Goal: Navigation & Orientation: Find specific page/section

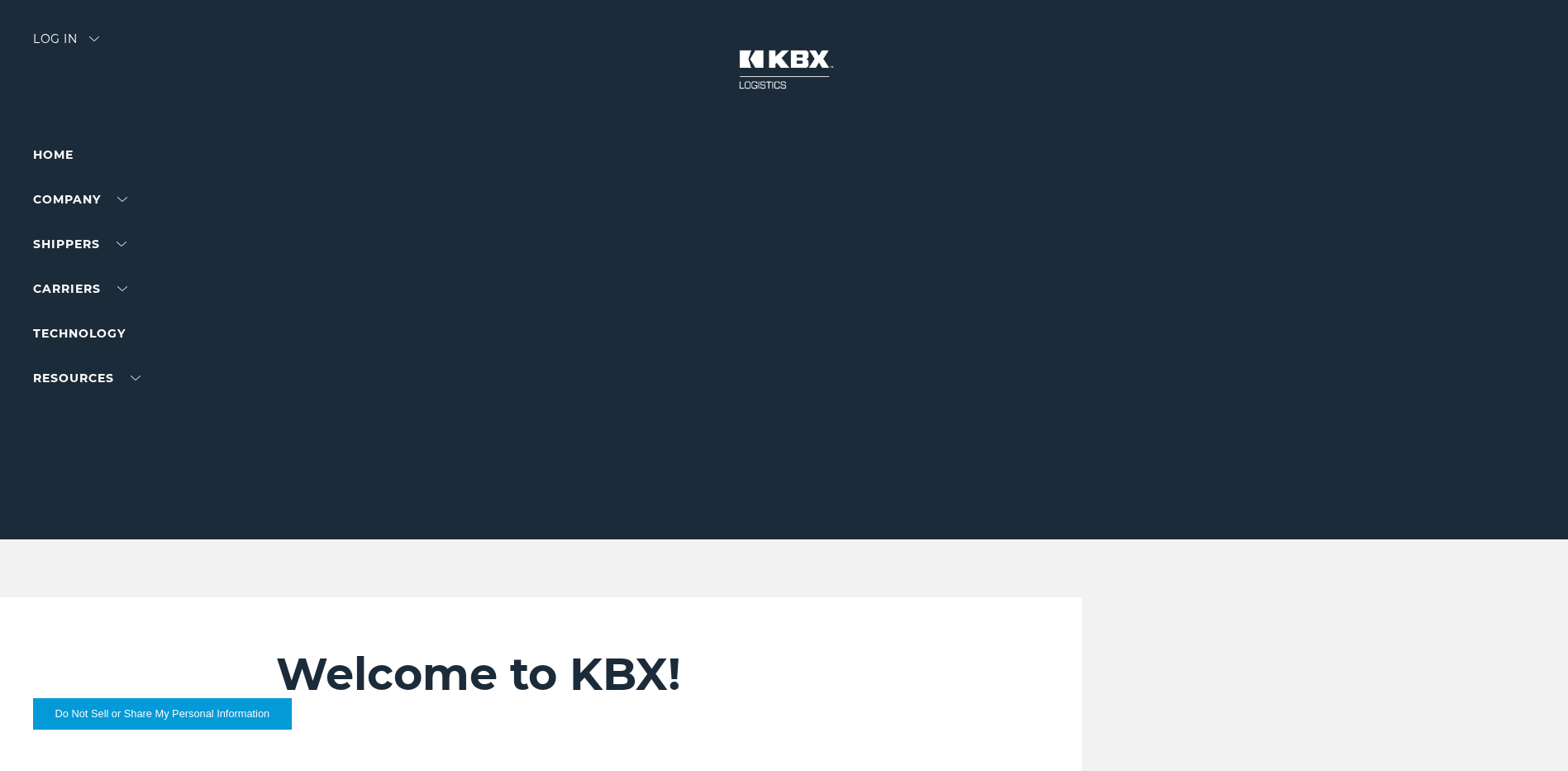
click at [85, 35] on div "Log in" at bounding box center [66, 45] width 66 height 24
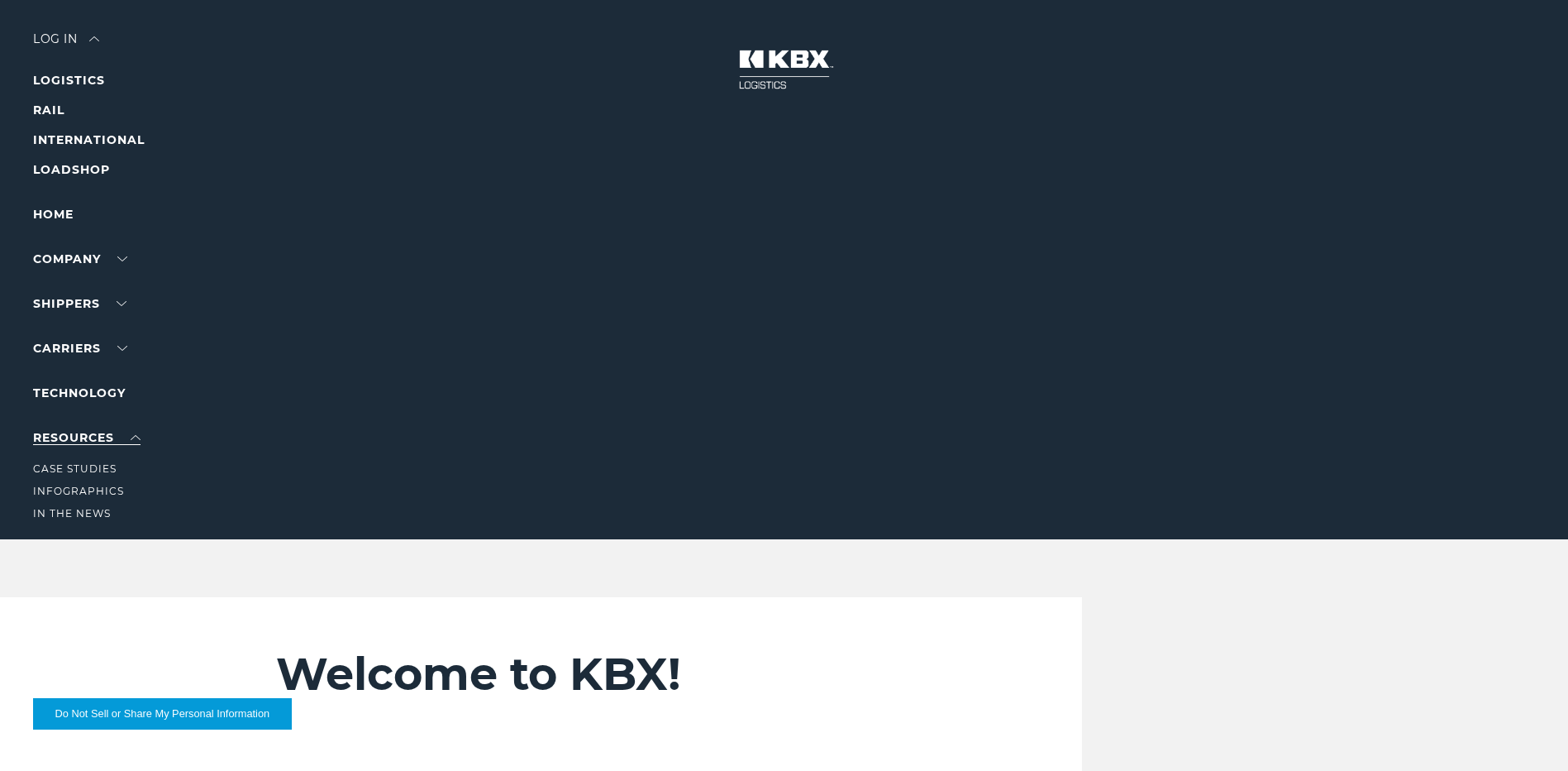
click at [94, 438] on link "RESOURCES" at bounding box center [87, 437] width 107 height 15
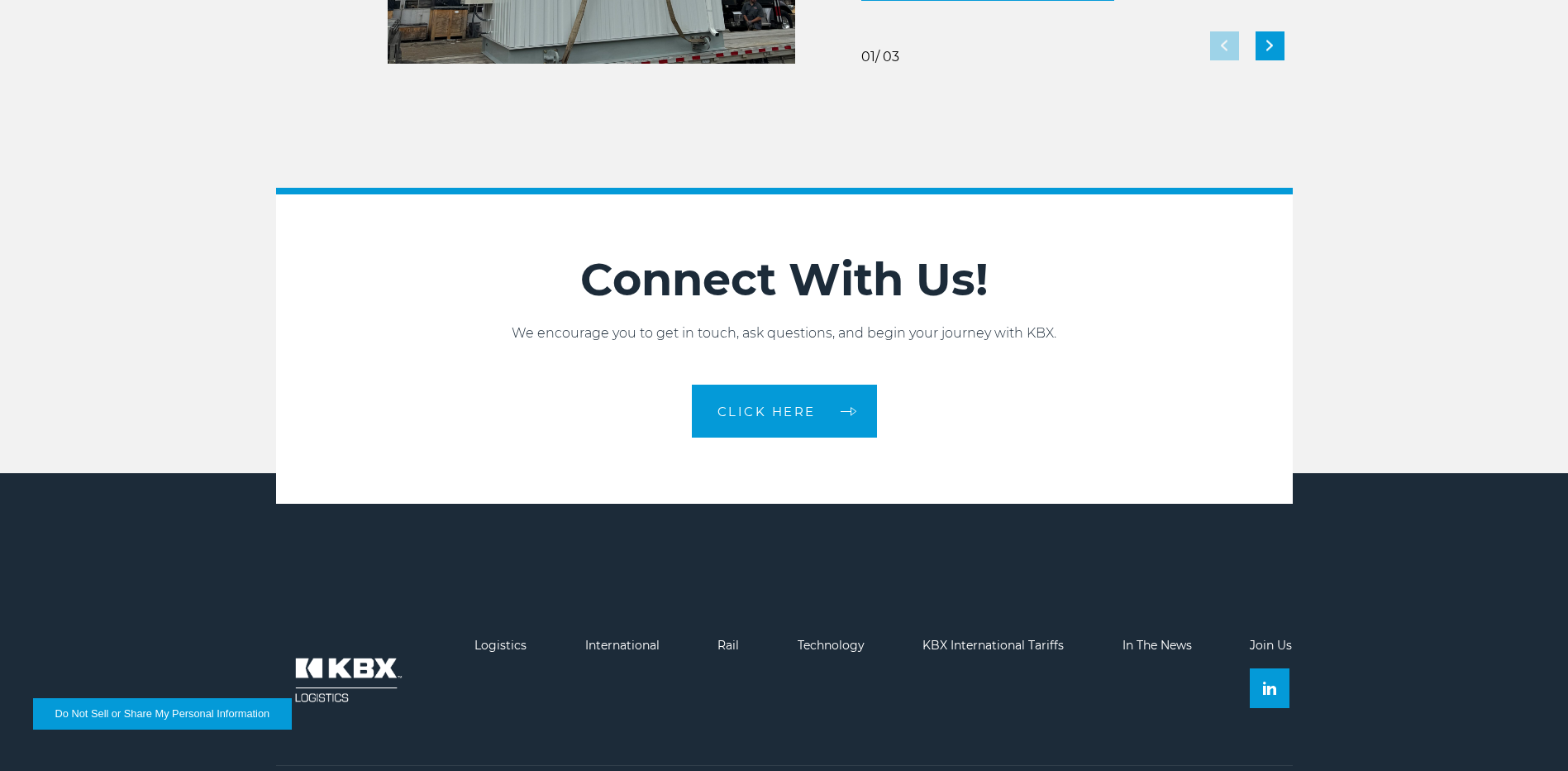
scroll to position [3602, 0]
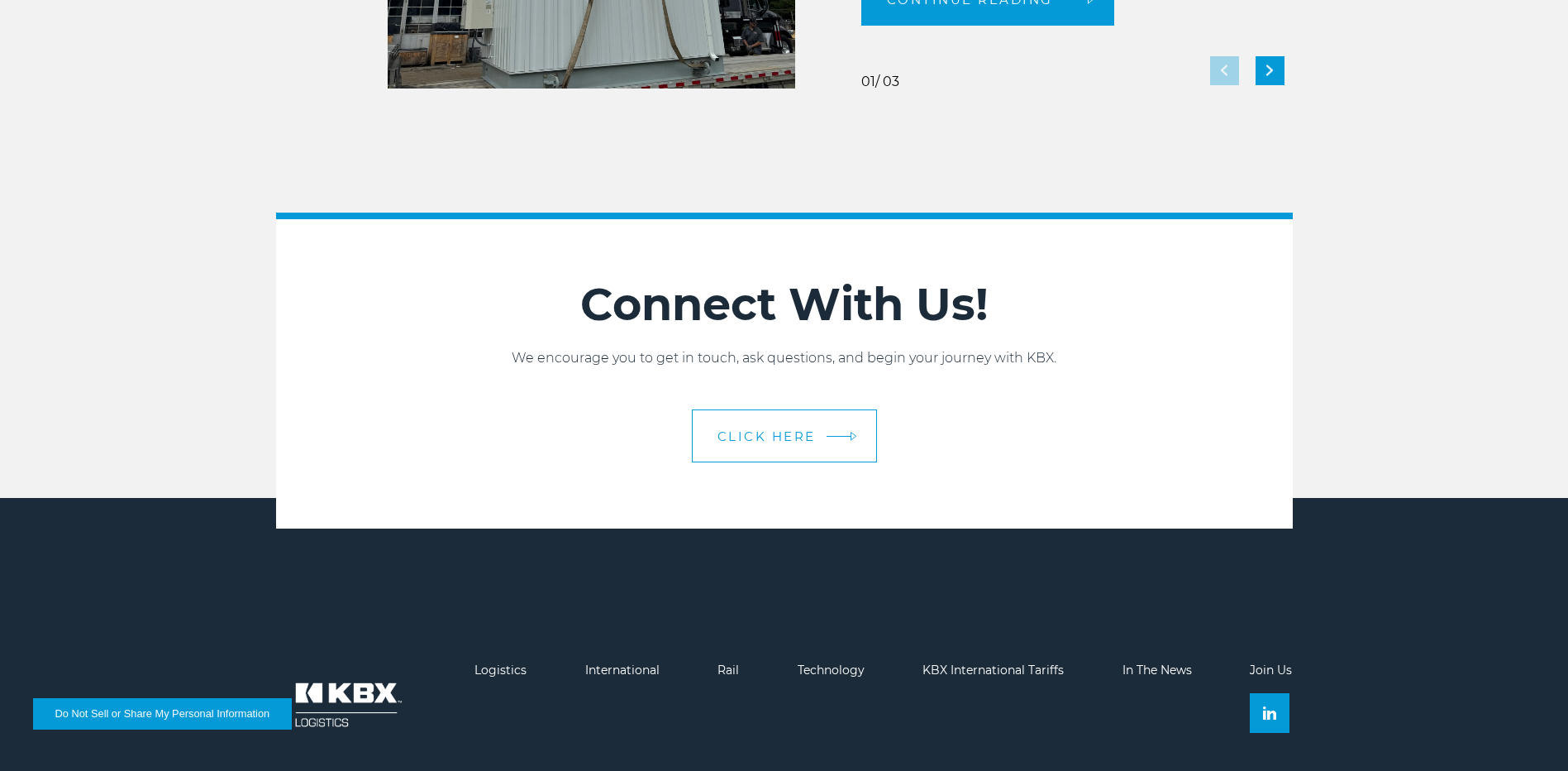
click at [739, 430] on span "CLICK HERE" at bounding box center [766, 436] width 99 height 13
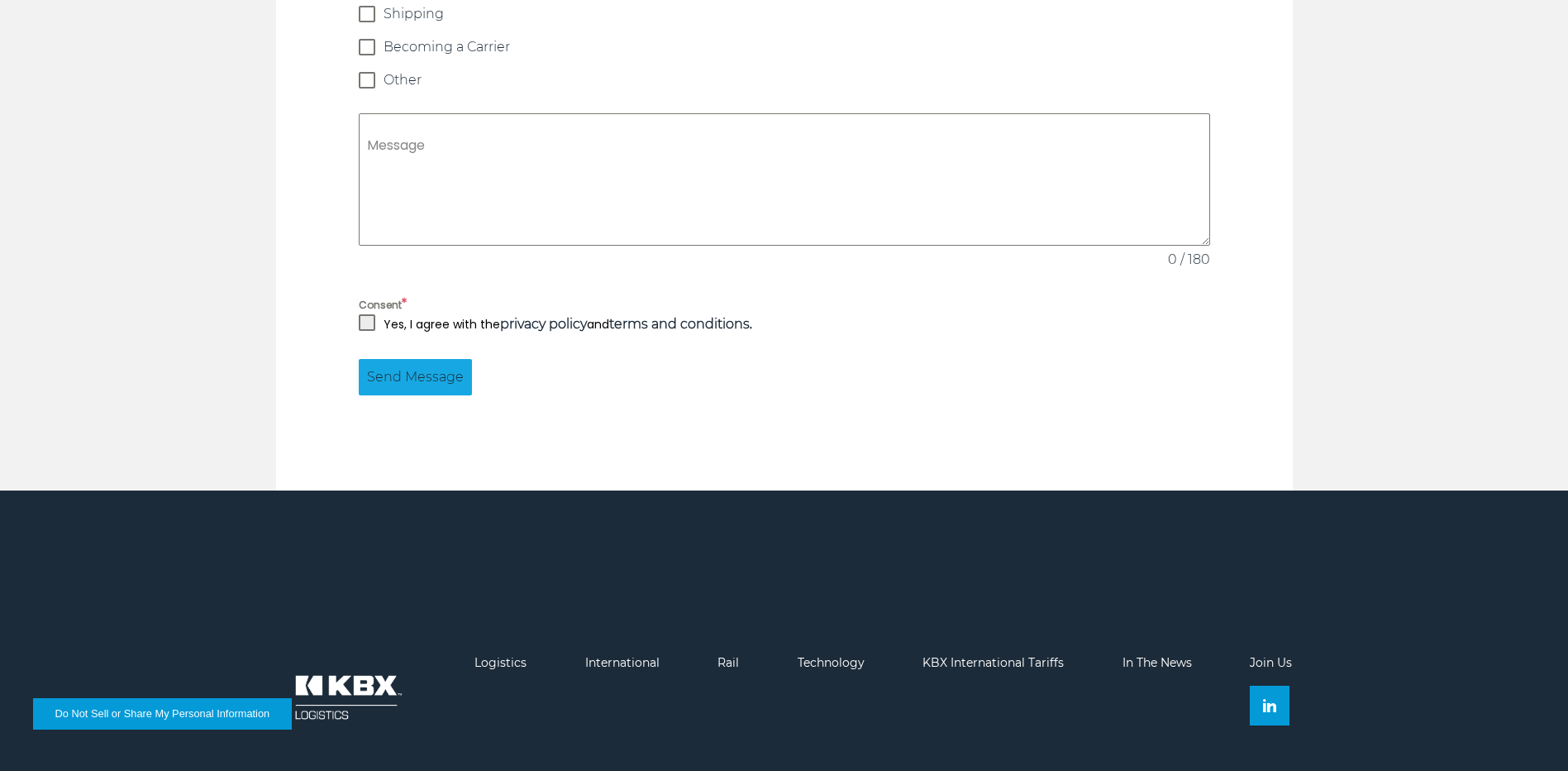
scroll to position [1579, 0]
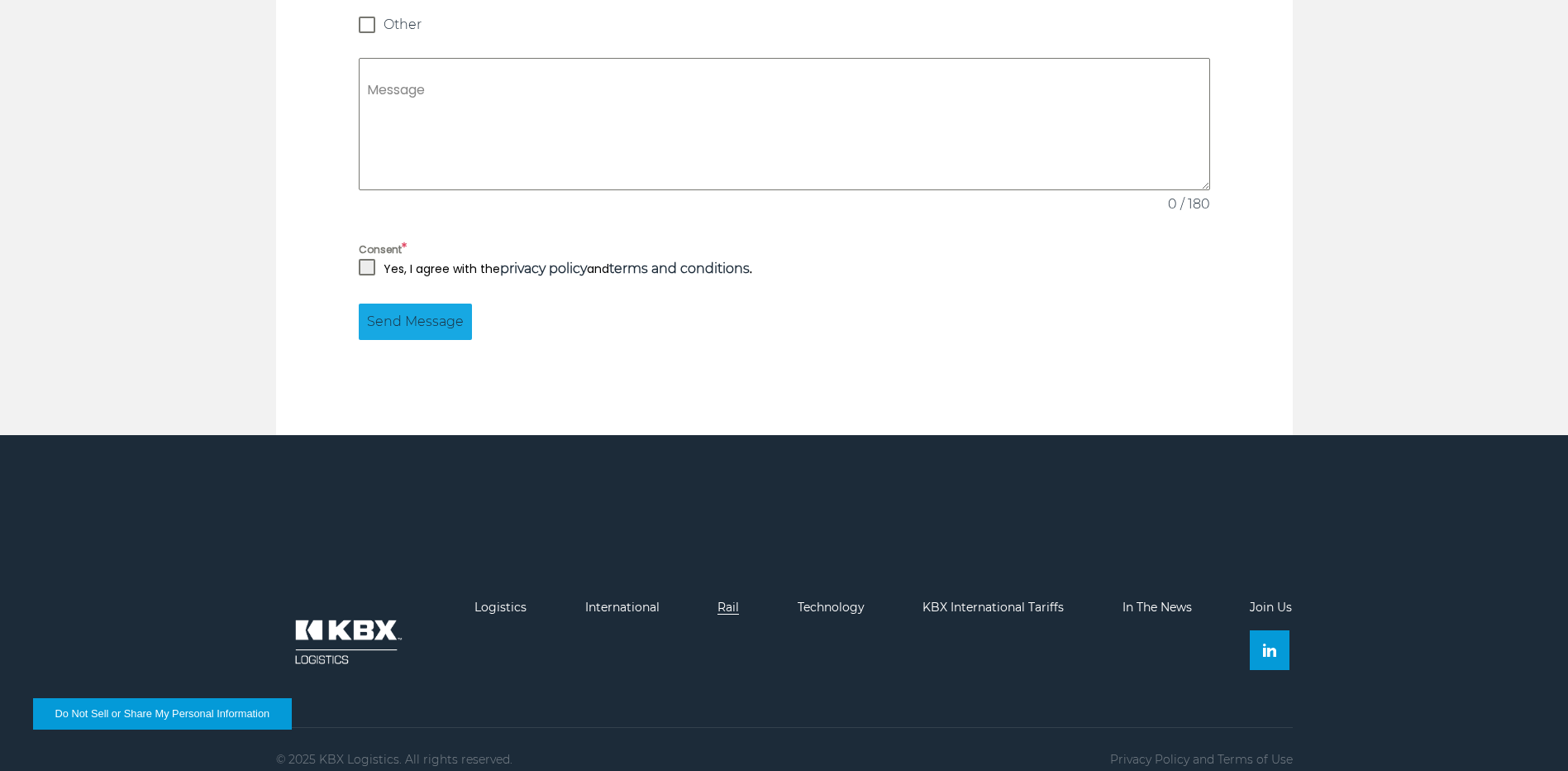
click at [723, 599] on link "Rail" at bounding box center [728, 606] width 21 height 15
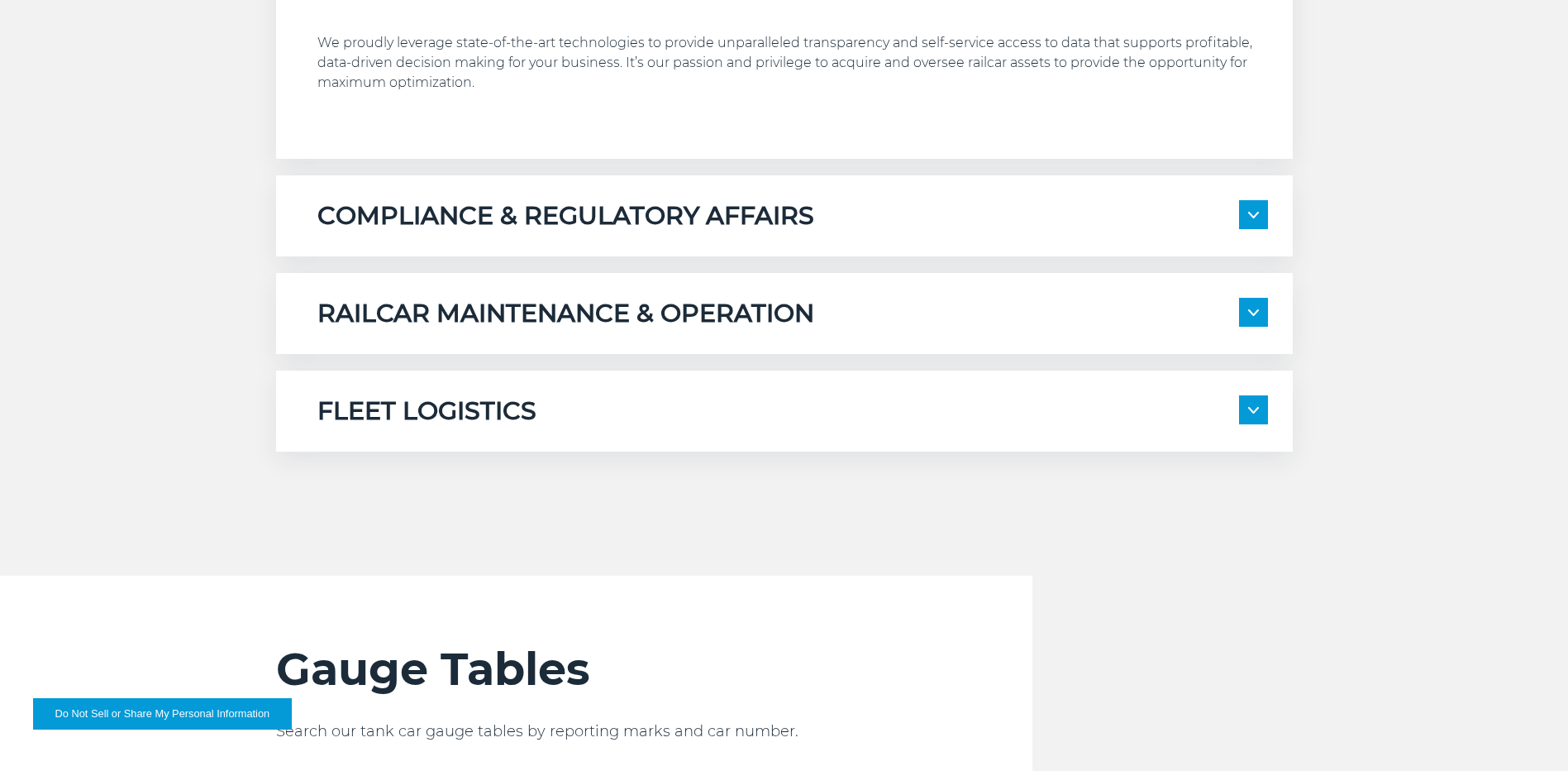
scroll to position [1158, 0]
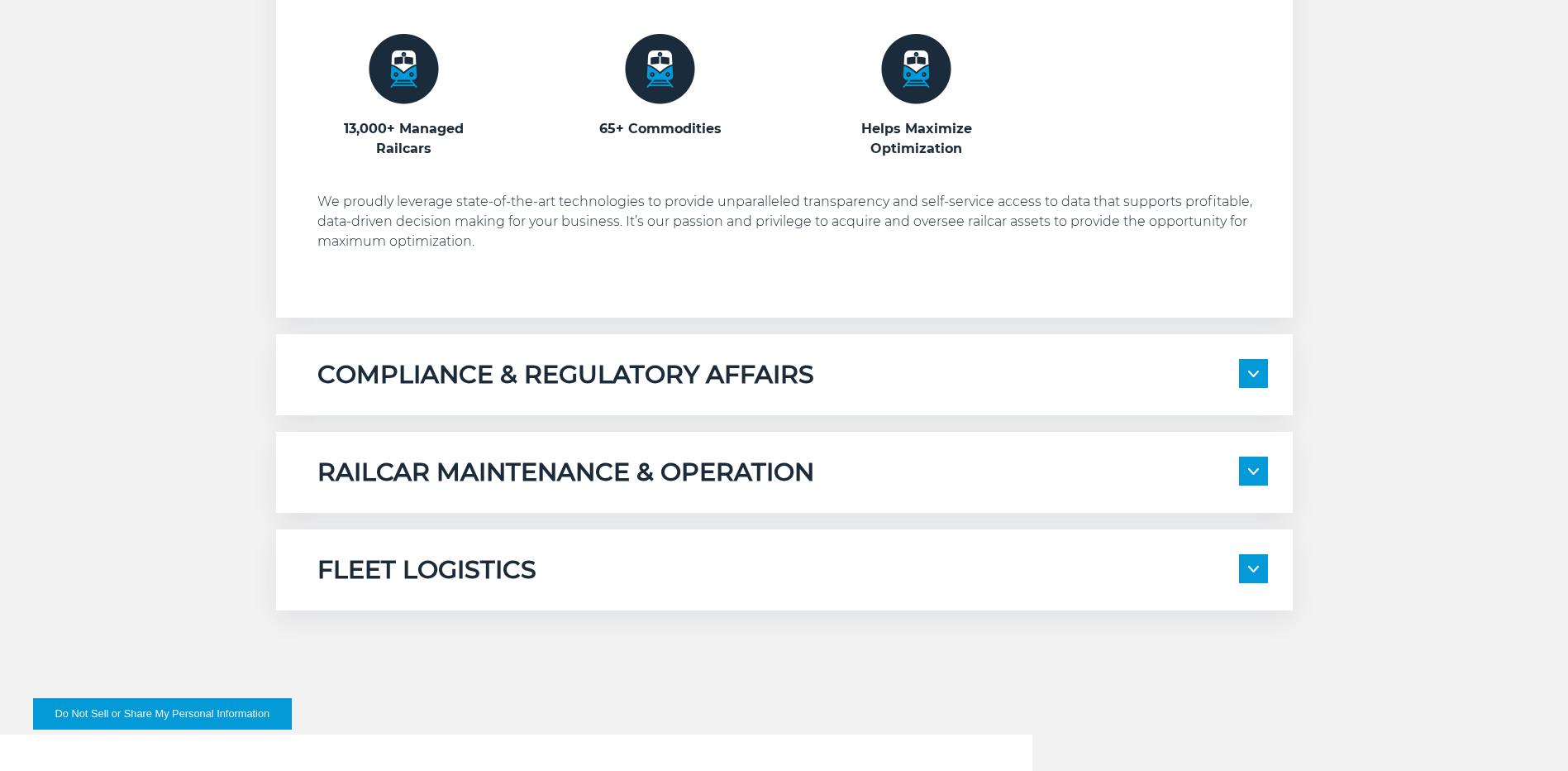
click at [1249, 371] on img at bounding box center [1253, 373] width 11 height 7
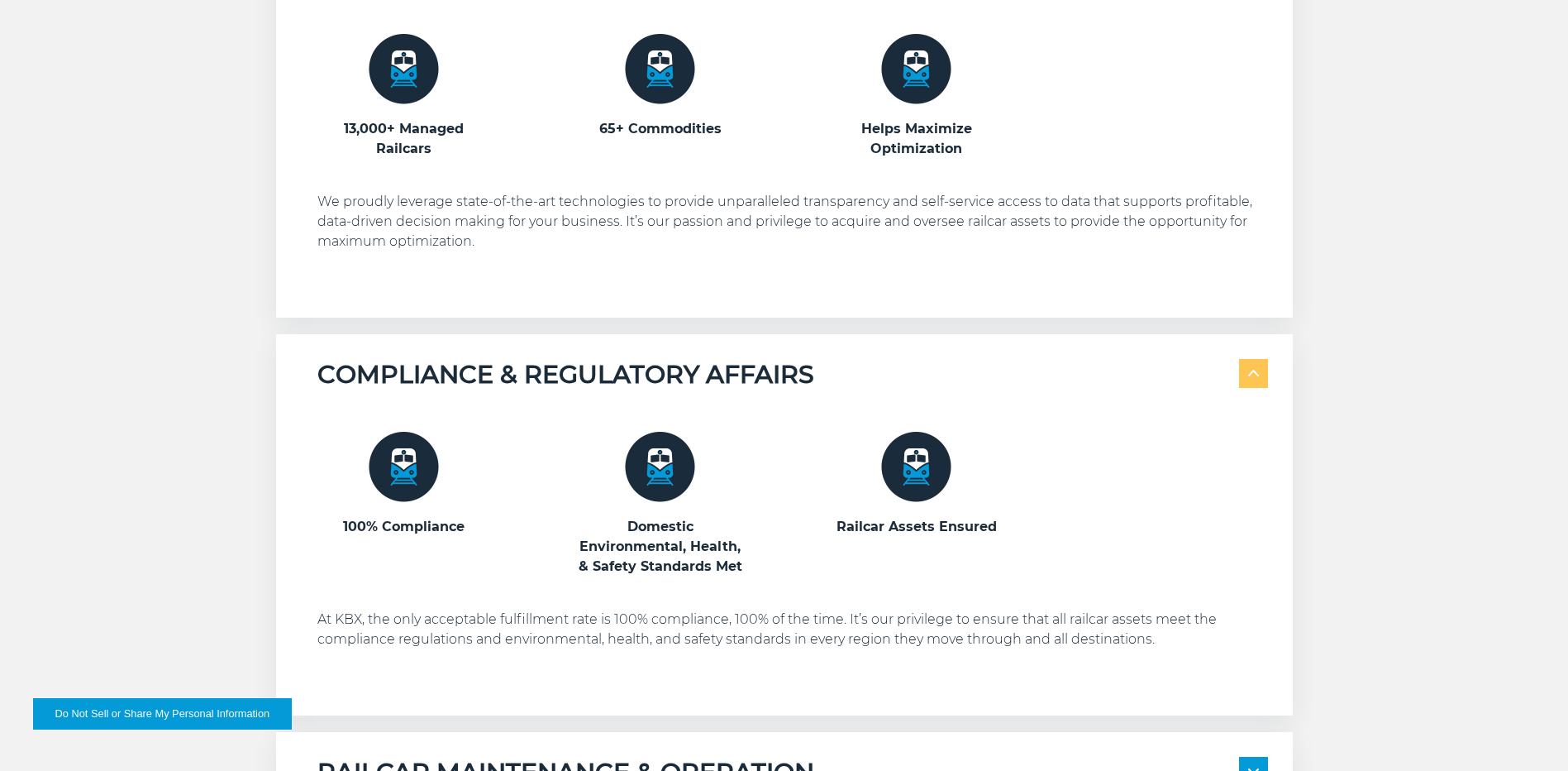
click at [1248, 377] on span at bounding box center [1253, 373] width 29 height 29
